Goal: Check status: Check status

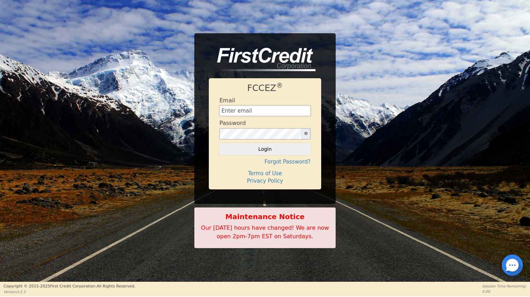
click at [278, 107] on input "text" at bounding box center [265, 110] width 91 height 11
click at [249, 111] on input "text" at bounding box center [265, 110] width 91 height 11
type input "[EMAIL_ADDRESS][DOMAIN_NAME]"
click at [262, 149] on button "Login" at bounding box center [265, 149] width 91 height 12
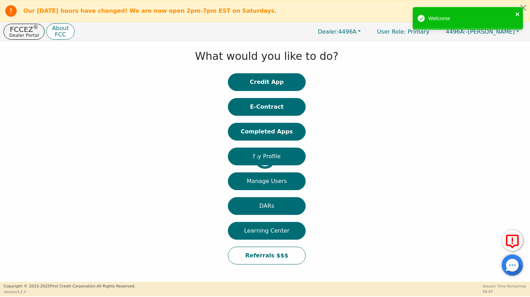
click at [517, 14] on icon "close" at bounding box center [518, 14] width 5 height 6
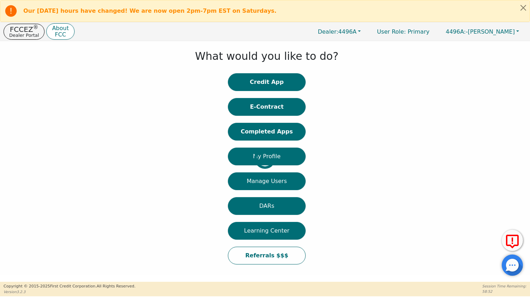
click at [5, 132] on div at bounding box center [5, 158] width 0 height 227
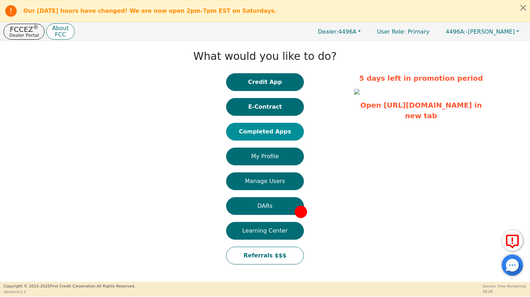
click at [271, 134] on button "Completed Apps" at bounding box center [265, 132] width 78 height 18
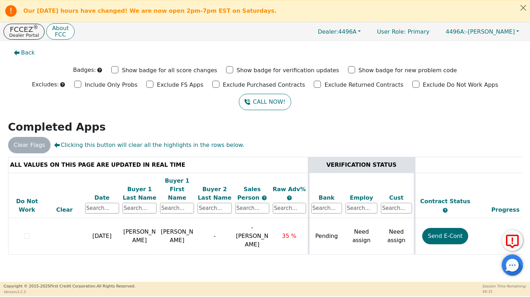
click at [335, 127] on h2 "Completed Apps" at bounding box center [265, 127] width 515 height 13
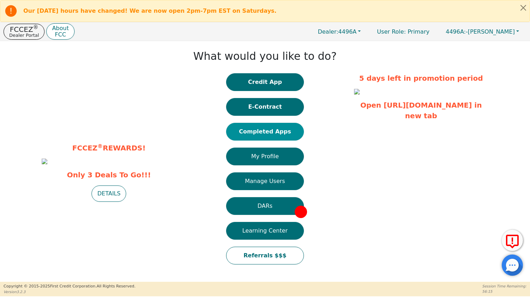
click at [261, 131] on button "Completed Apps" at bounding box center [265, 132] width 78 height 18
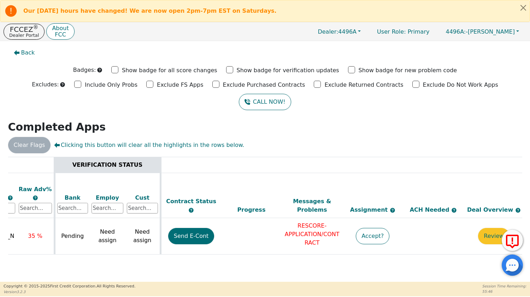
scroll to position [0, 257]
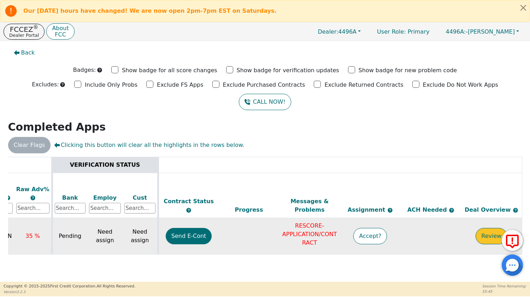
click at [487, 228] on button "Review" at bounding box center [491, 236] width 31 height 16
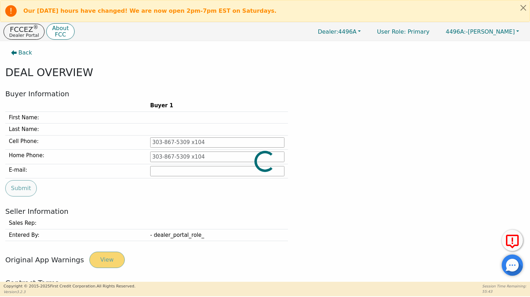
type input "[PHONE_NUMBER]"
type input "[PERSON_NAME][EMAIL_ADDRESS][DOMAIN_NAME]"
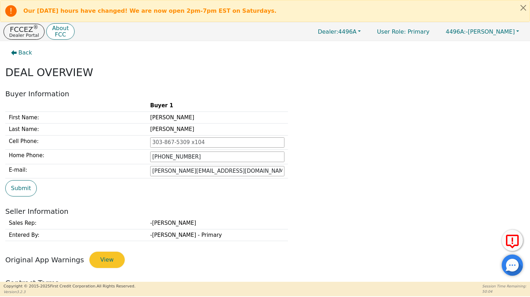
click at [312, 167] on div "Buyer 1 First Name: [PERSON_NAME] Last Name: [PERSON_NAME] Cell Phone: Home Pho…" at bounding box center [265, 139] width 525 height 79
